Goal: Information Seeking & Learning: Learn about a topic

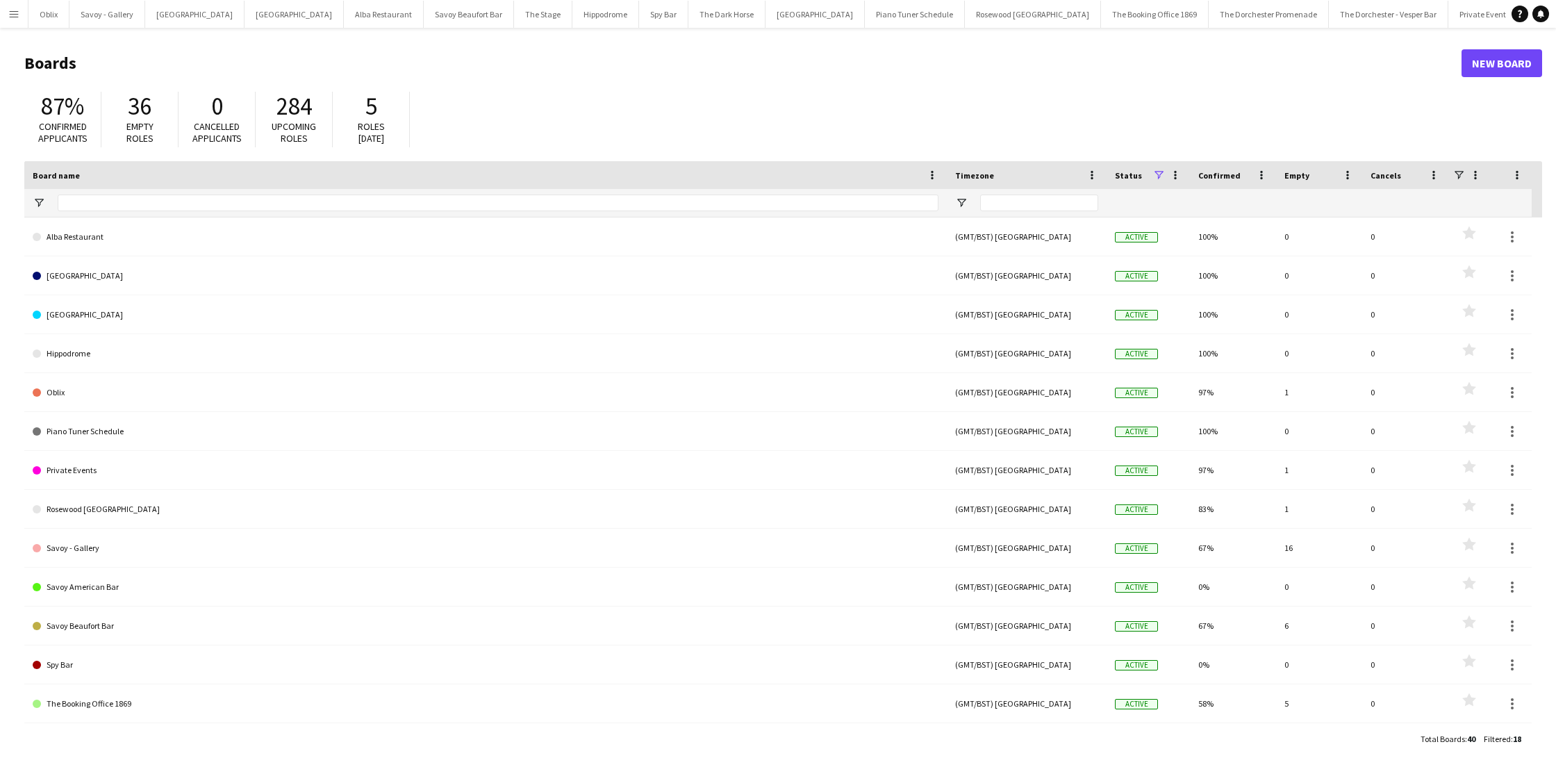
click at [10, 14] on app-icon "Menu" at bounding box center [13, 13] width 11 height 11
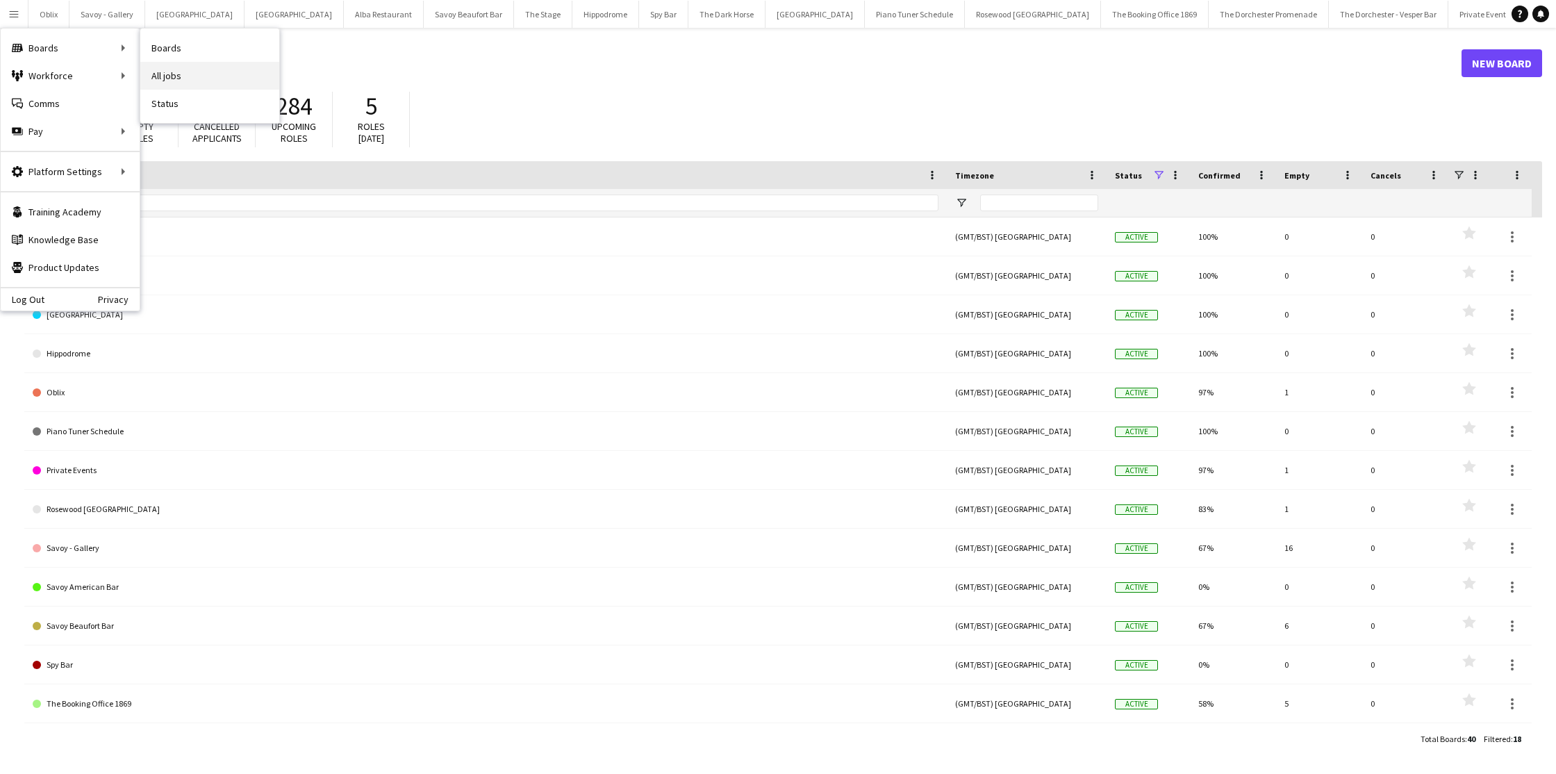
click at [152, 65] on link "All jobs" at bounding box center [209, 76] width 139 height 28
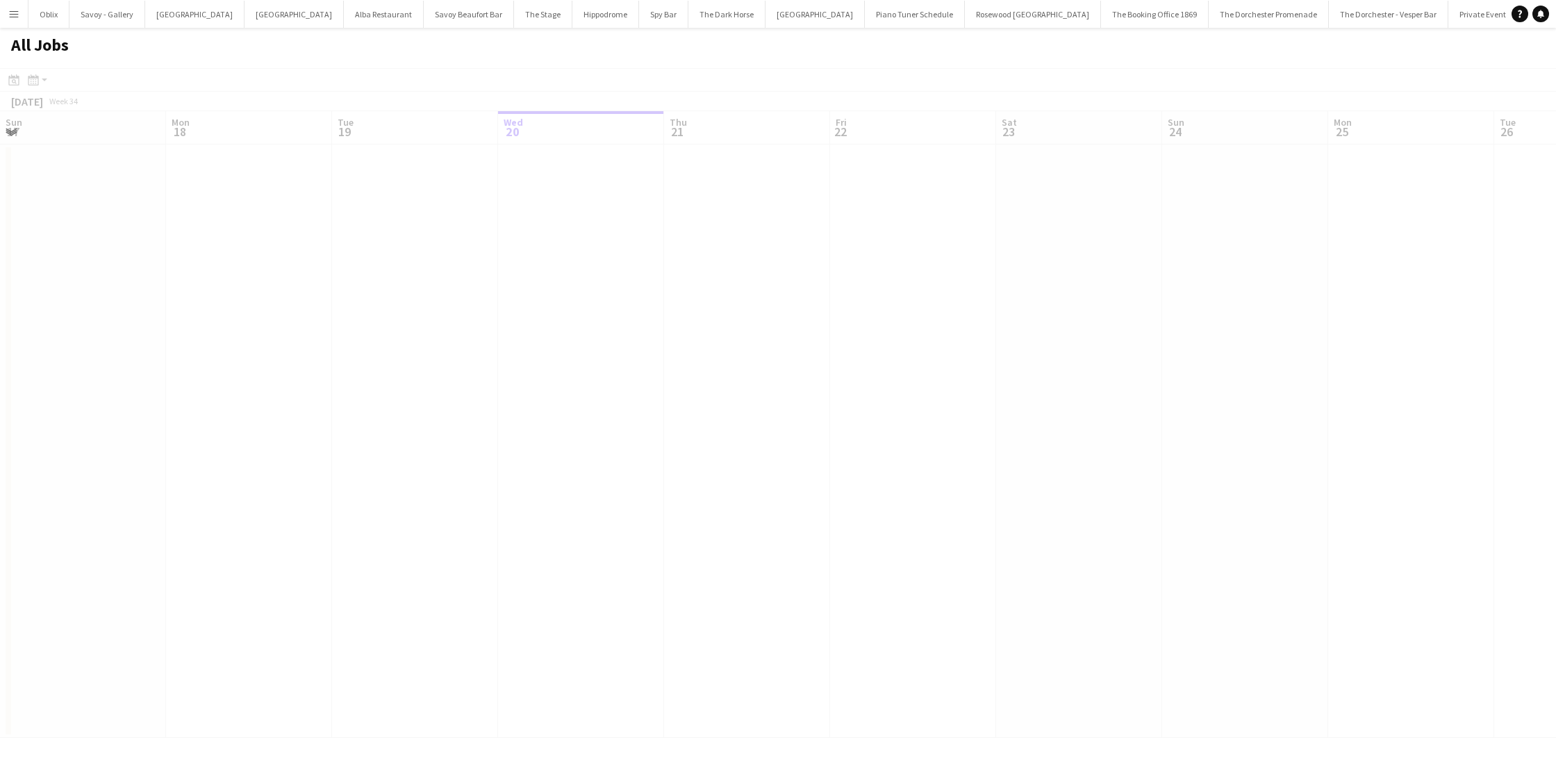
scroll to position [0, 332]
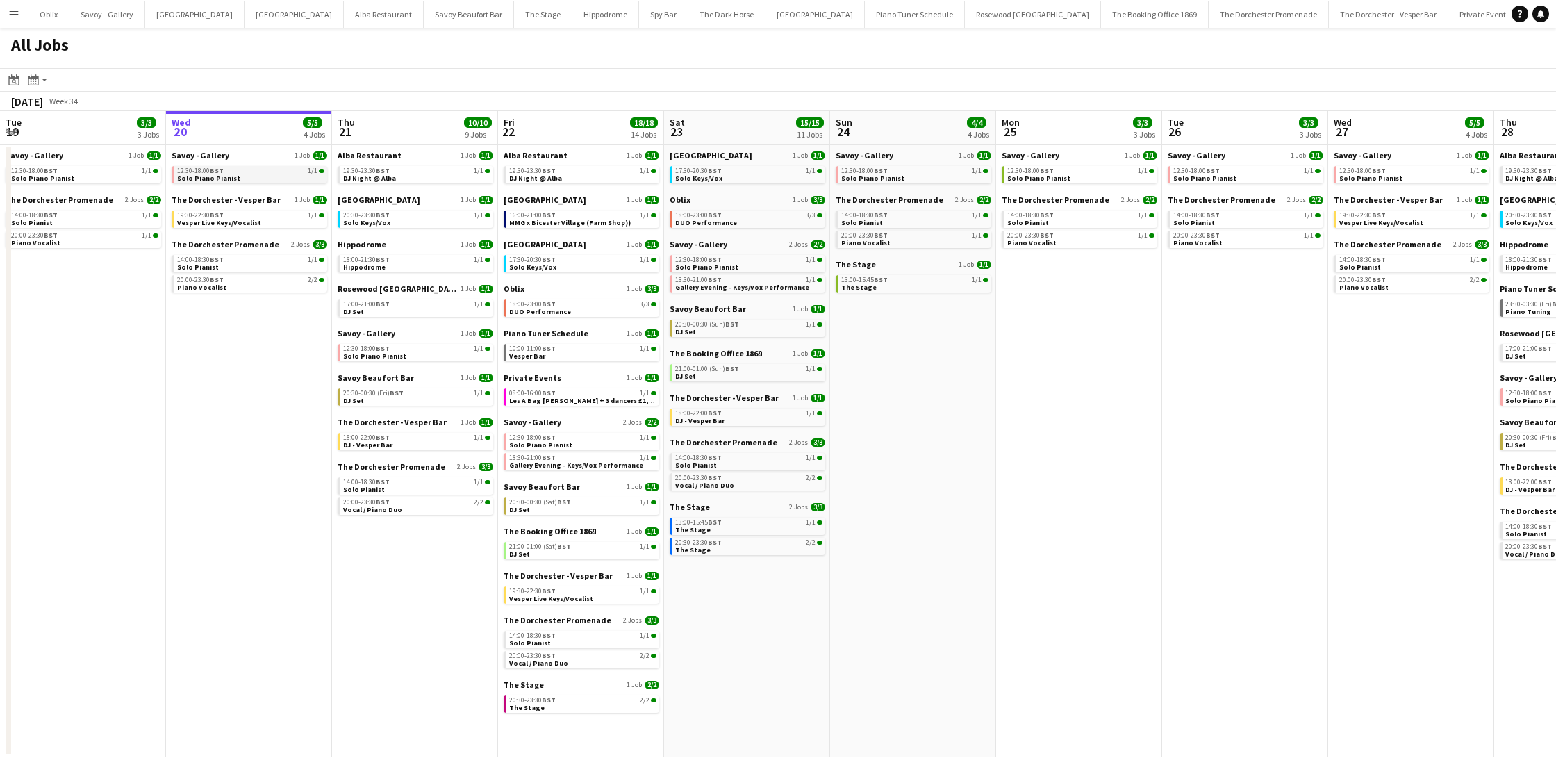
click at [224, 179] on span "Solo Piano Pianist" at bounding box center [208, 178] width 63 height 9
click at [208, 222] on span "Vesper Live Keys/Vocalist" at bounding box center [219, 222] width 84 height 9
click at [231, 289] on link "20:00-23:30 BST 2/2 Piano Vocalist" at bounding box center [250, 283] width 147 height 16
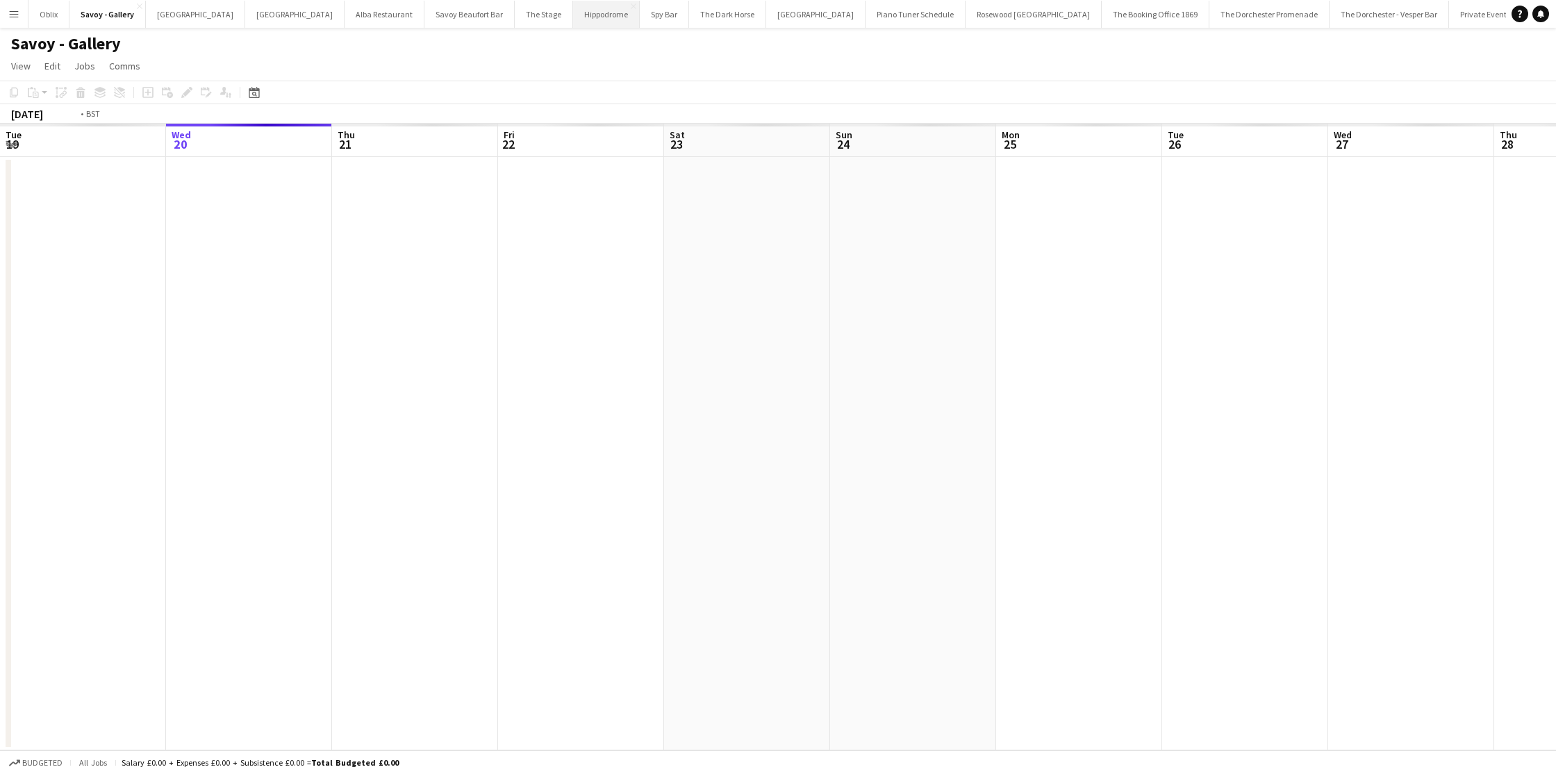
scroll to position [0, 478]
